Goal: Transaction & Acquisition: Purchase product/service

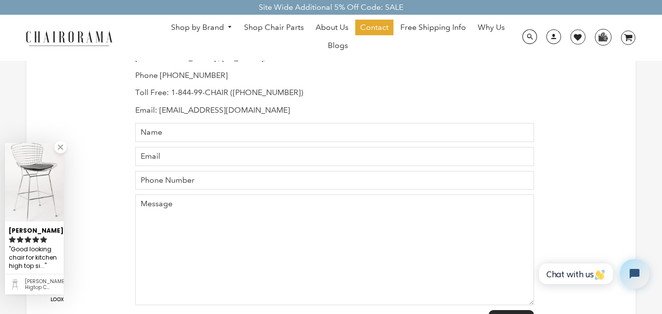
click at [62, 146] on link at bounding box center [60, 147] width 12 height 12
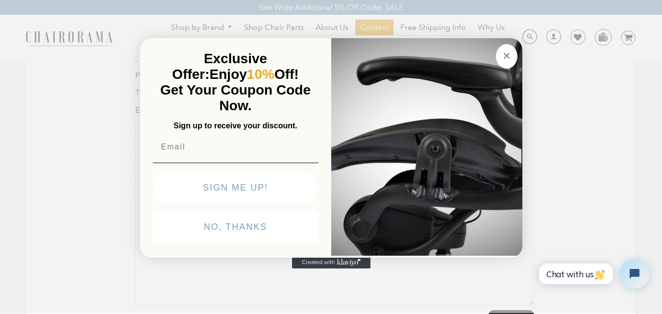
click at [506, 50] on circle "Close dialog" at bounding box center [505, 55] width 11 height 11
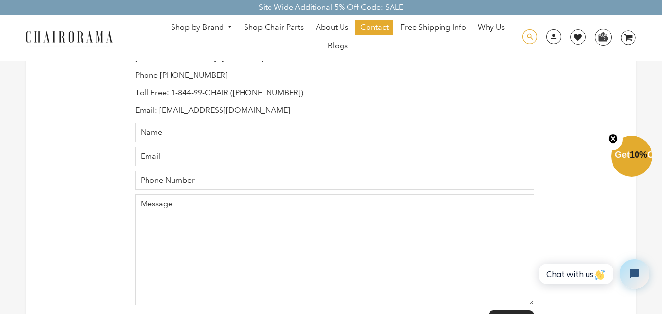
click at [530, 39] on span at bounding box center [529, 36] width 15 height 15
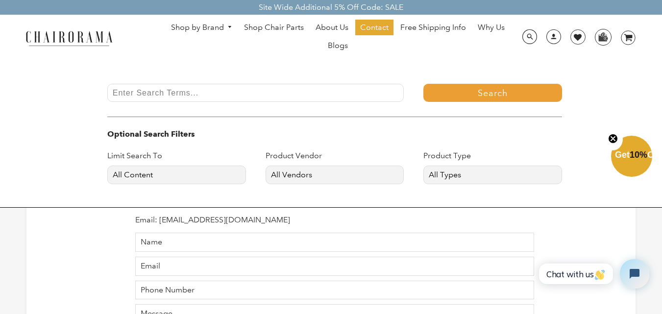
click at [339, 90] on input "Enter Search Terms..." at bounding box center [255, 93] width 297 height 18
paste input "Chadwick Task"
type input "Chadwick Task"
click at [467, 90] on button "Search" at bounding box center [492, 93] width 139 height 18
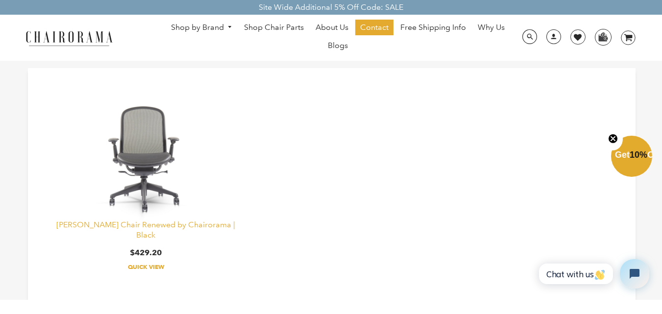
click at [161, 225] on link "[PERSON_NAME] Chair Renewed by Chairorama | Black" at bounding box center [145, 230] width 179 height 20
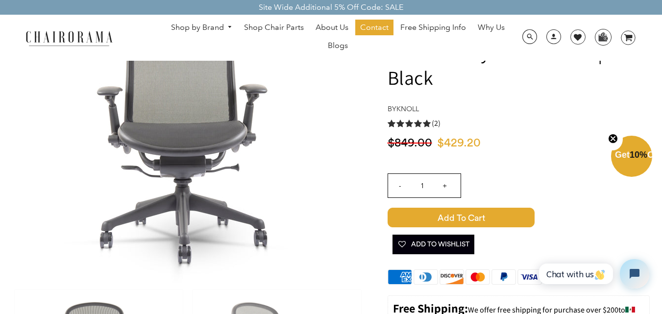
scroll to position [83, 0]
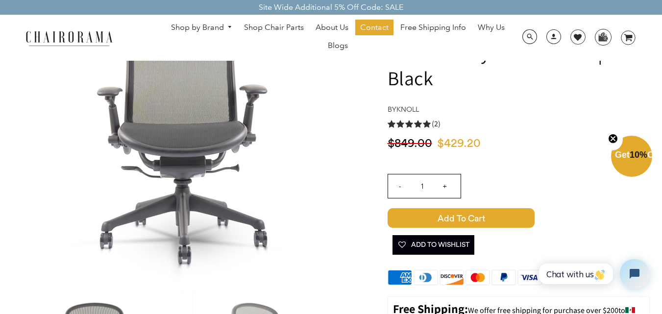
click at [487, 208] on span "Add to Cart" at bounding box center [460, 218] width 147 height 20
click at [631, 39] on icon "image/svg+xml Layer 1" at bounding box center [627, 38] width 15 height 16
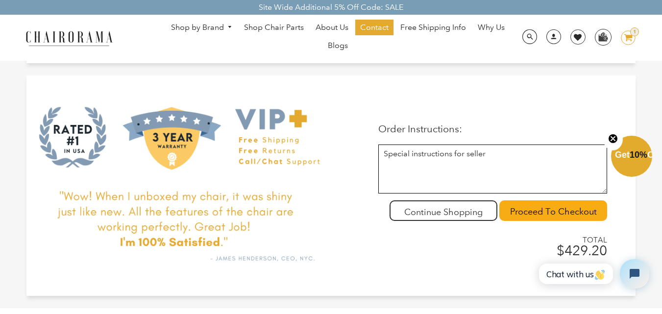
scroll to position [163, 0]
click at [511, 212] on input "Proceed To Checkout" at bounding box center [553, 211] width 108 height 21
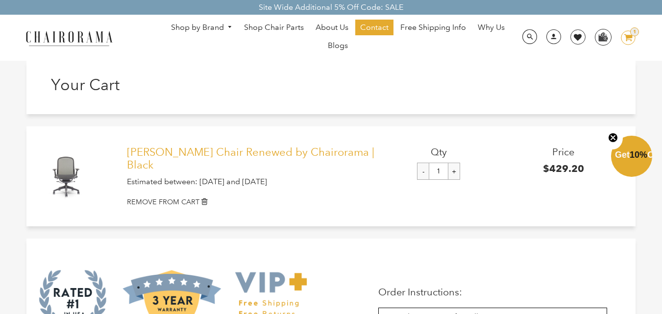
click at [259, 151] on link "[PERSON_NAME] Chair Renewed by Chairorama | Black" at bounding box center [251, 159] width 249 height 26
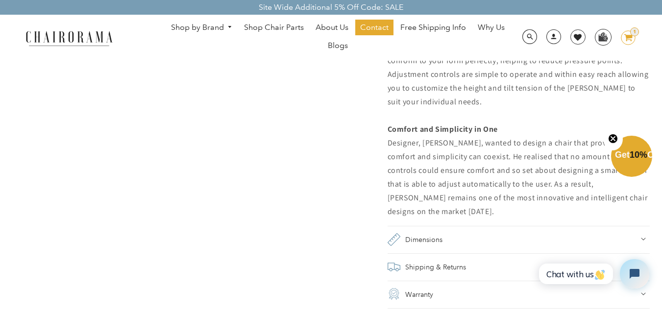
scroll to position [895, 0]
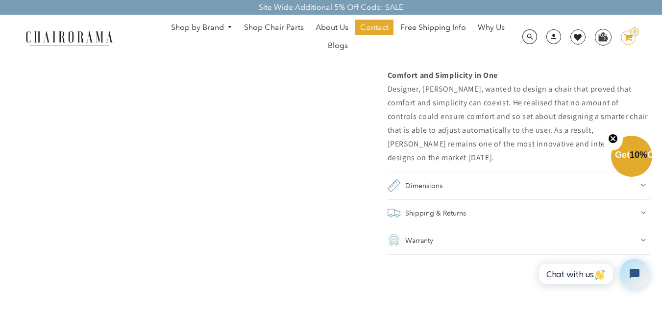
click at [423, 179] on h2 "Dimensions" at bounding box center [423, 186] width 37 height 14
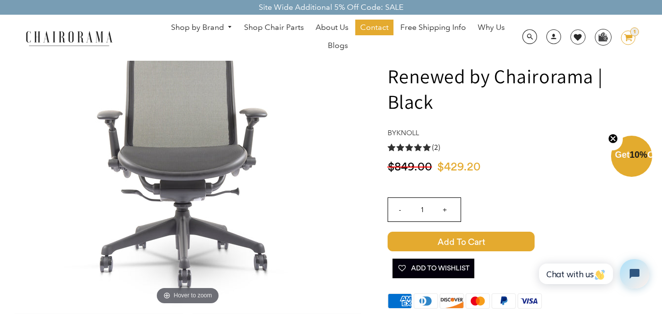
scroll to position [0, 0]
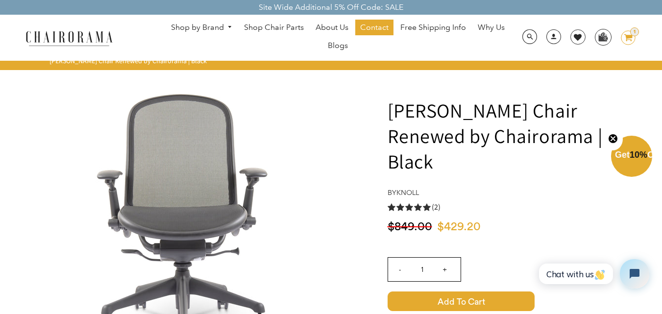
click at [625, 41] on icon "image/svg+xml Layer 1" at bounding box center [627, 38] width 15 height 16
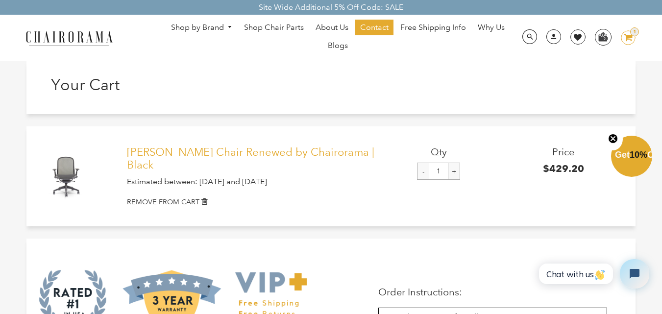
click at [256, 152] on link "[PERSON_NAME] Chair Renewed by Chairorama | Black" at bounding box center [251, 159] width 249 height 26
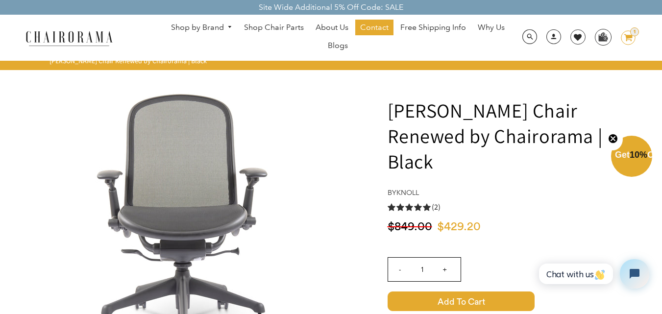
drag, startPoint x: 575, startPoint y: 138, endPoint x: 384, endPoint y: 100, distance: 195.0
copy h1 "[PERSON_NAME] Chair Renewed by Chairorama | Black"
drag, startPoint x: 416, startPoint y: 134, endPoint x: 507, endPoint y: 142, distance: 91.0
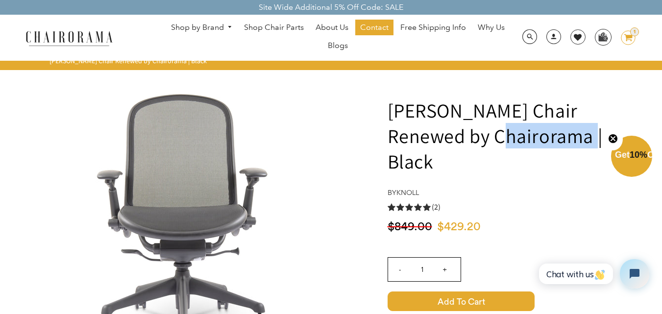
click at [507, 142] on h1 "[PERSON_NAME] Chair Renewed by Chairorama | Black" at bounding box center [518, 135] width 262 height 76
copy h1 "Chairorama"
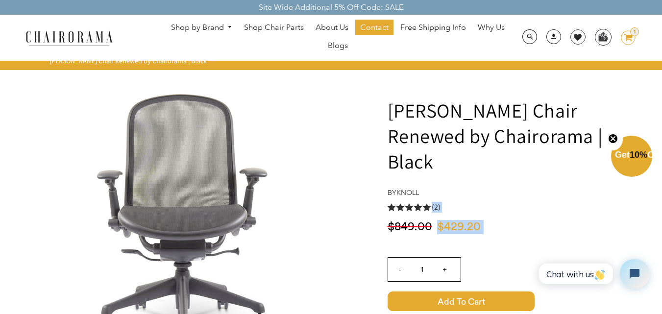
drag, startPoint x: 421, startPoint y: 169, endPoint x: 384, endPoint y: 192, distance: 43.3
drag, startPoint x: 431, startPoint y: 163, endPoint x: 387, endPoint y: 165, distance: 44.6
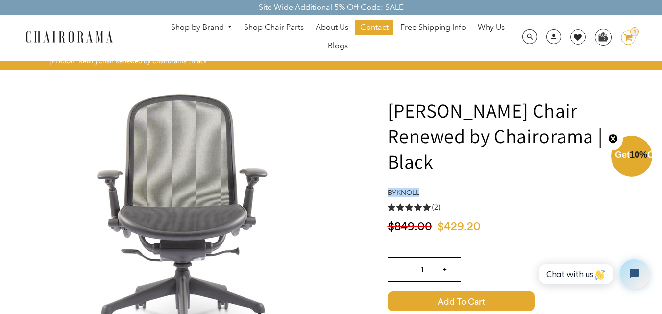
copy h4 "by knoll"
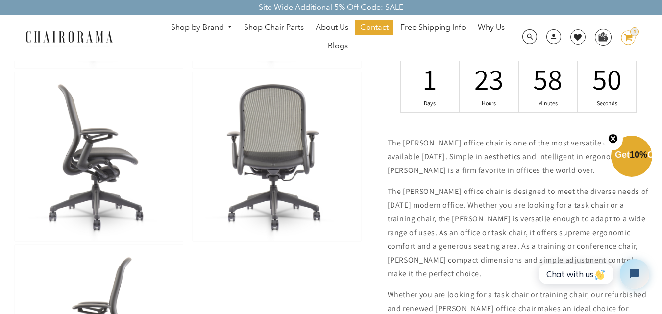
scroll to position [477, 0]
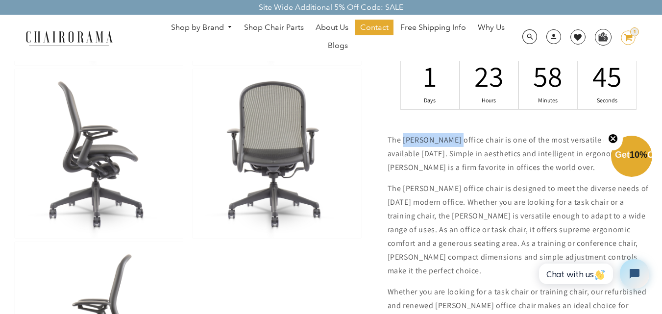
drag, startPoint x: 456, startPoint y: 115, endPoint x: 404, endPoint y: 118, distance: 52.0
click at [404, 133] on p "The Knoll Chadwick office chair is one of the most versatile chairs available t…" at bounding box center [518, 153] width 262 height 41
copy p "[PERSON_NAME]"
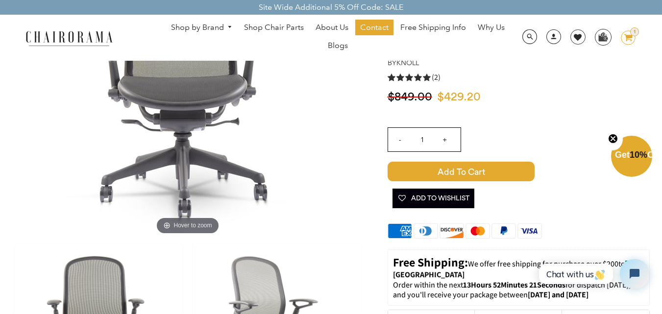
scroll to position [0, 0]
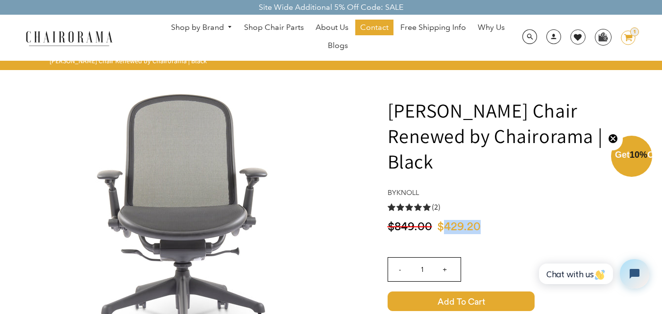
drag, startPoint x: 444, startPoint y: 200, endPoint x: 478, endPoint y: 200, distance: 34.3
click at [478, 221] on span "$429.20" at bounding box center [459, 227] width 44 height 12
copy span "429.20"
click at [628, 40] on icon "image/svg+xml Layer 1" at bounding box center [627, 38] width 15 height 16
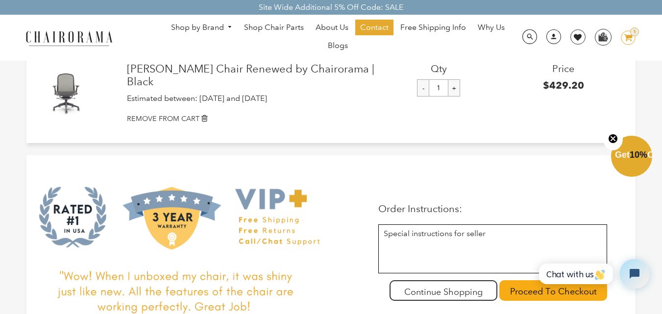
scroll to position [122, 0]
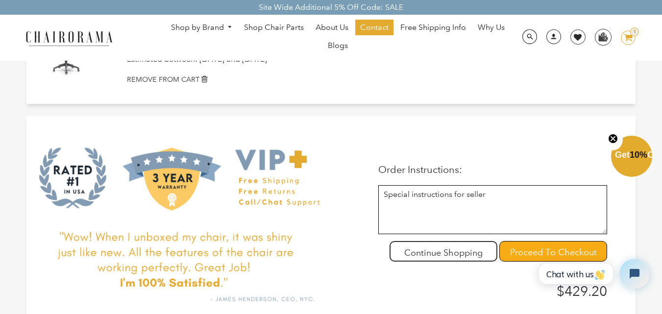
click at [520, 259] on input "Proceed To Checkout" at bounding box center [553, 251] width 108 height 21
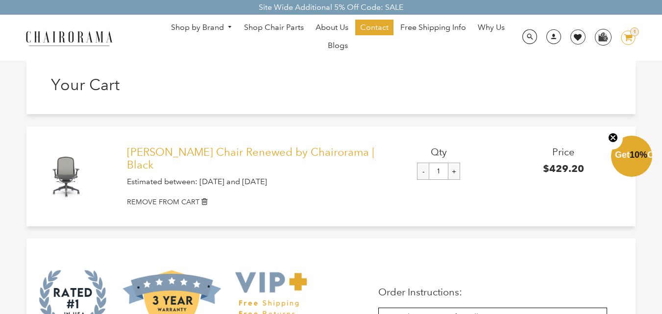
click at [209, 149] on link "[PERSON_NAME] Chair Renewed by Chairorama | Black" at bounding box center [251, 159] width 249 height 26
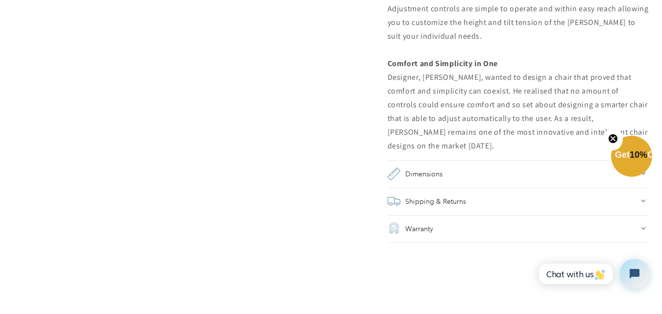
scroll to position [1002, 0]
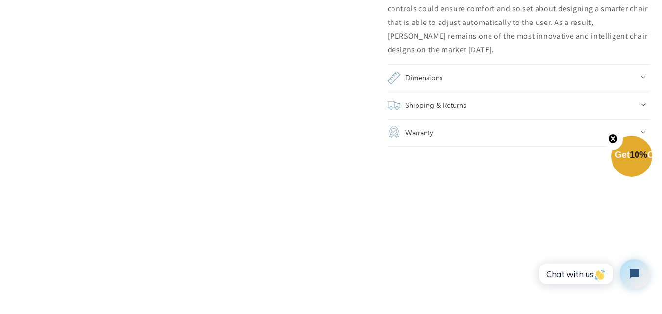
click at [644, 76] on icon at bounding box center [642, 77] width 5 height 3
drag, startPoint x: 538, startPoint y: 74, endPoint x: 380, endPoint y: 86, distance: 158.1
copy div "37.50" - 42" H x 26.50" W x 26.50" D inches"
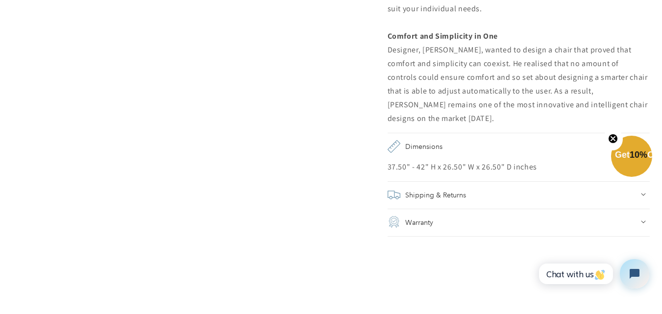
scroll to position [933, 0]
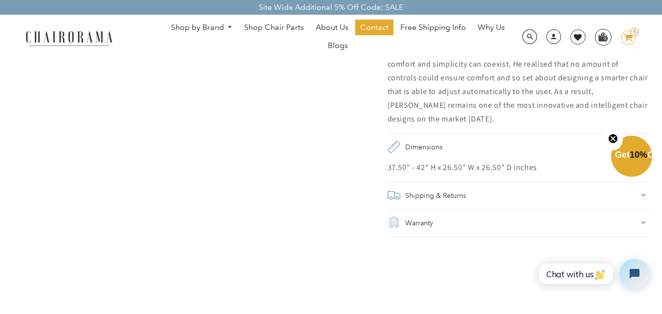
click at [454, 189] on h2 "Shipping & Returns" at bounding box center [435, 196] width 61 height 14
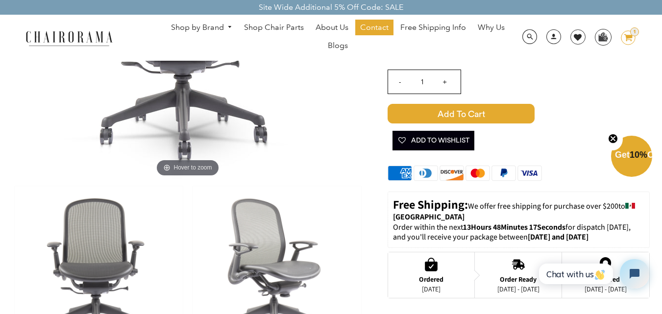
scroll to position [0, 0]
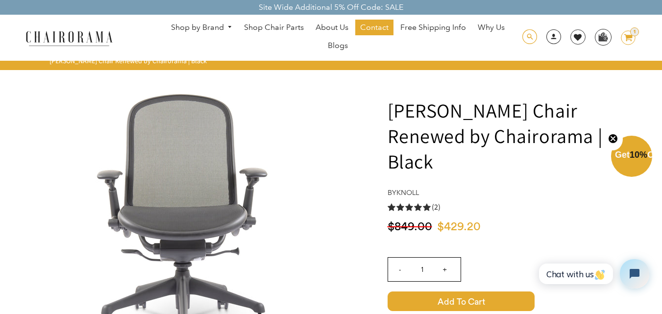
click at [528, 41] on span at bounding box center [529, 36] width 15 height 15
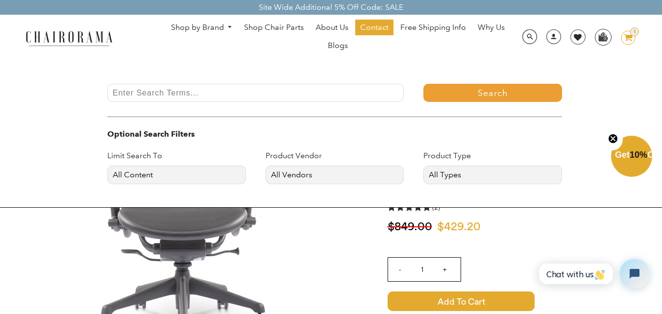
click at [325, 87] on input "Enter Search Terms..." at bounding box center [255, 93] width 297 height 18
paste input "[PERSON_NAME]"
type input "[PERSON_NAME]"
click at [464, 96] on button "Search" at bounding box center [492, 93] width 139 height 18
